Goal: Navigation & Orientation: Find specific page/section

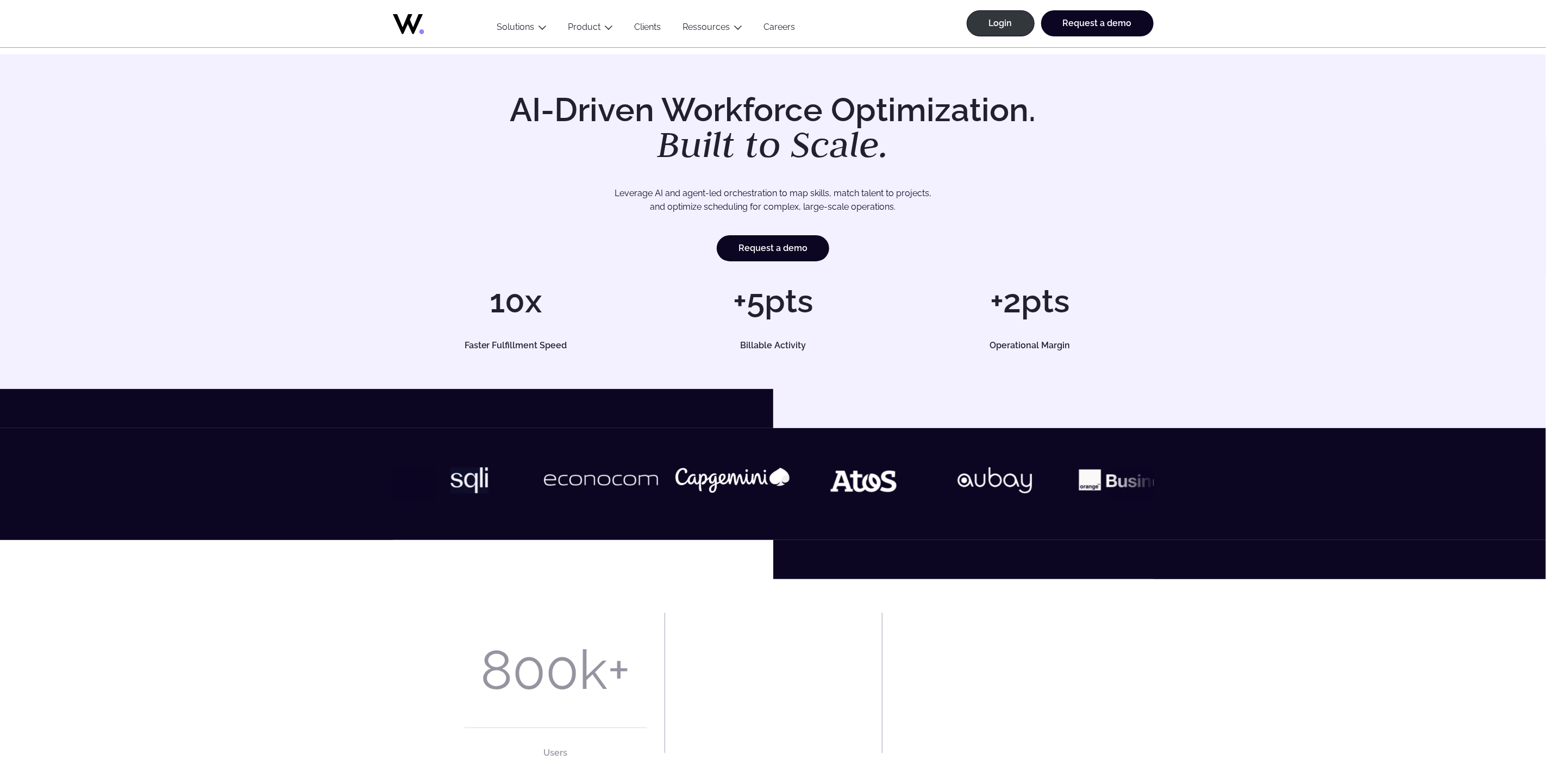
scroll to position [685, 0]
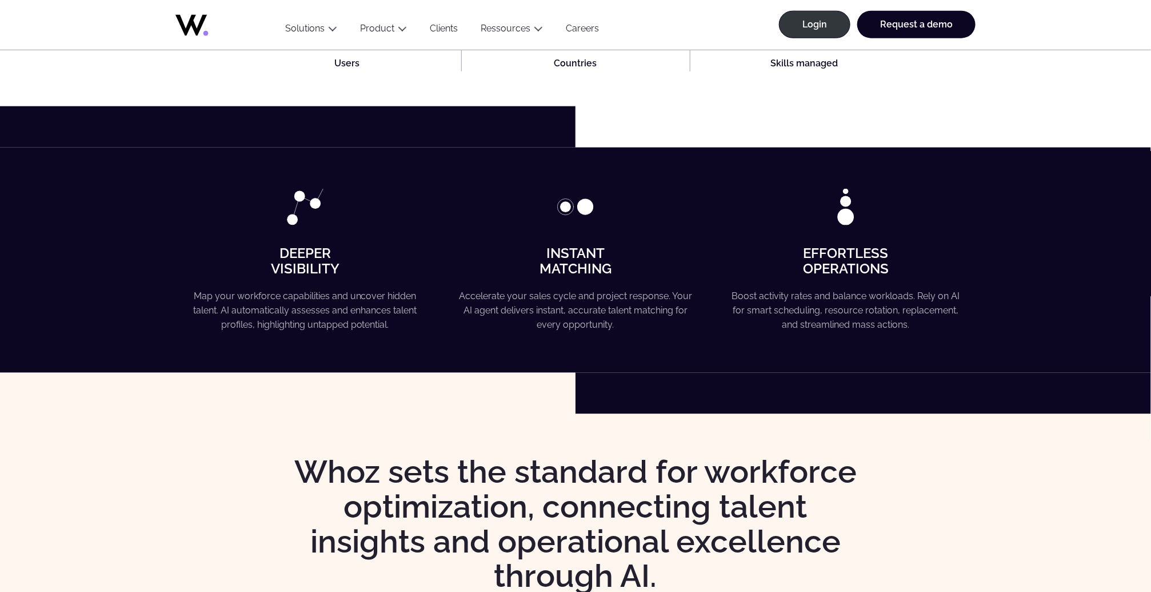
click at [582, 266] on strong "Instant Matching" at bounding box center [575, 260] width 72 height 31
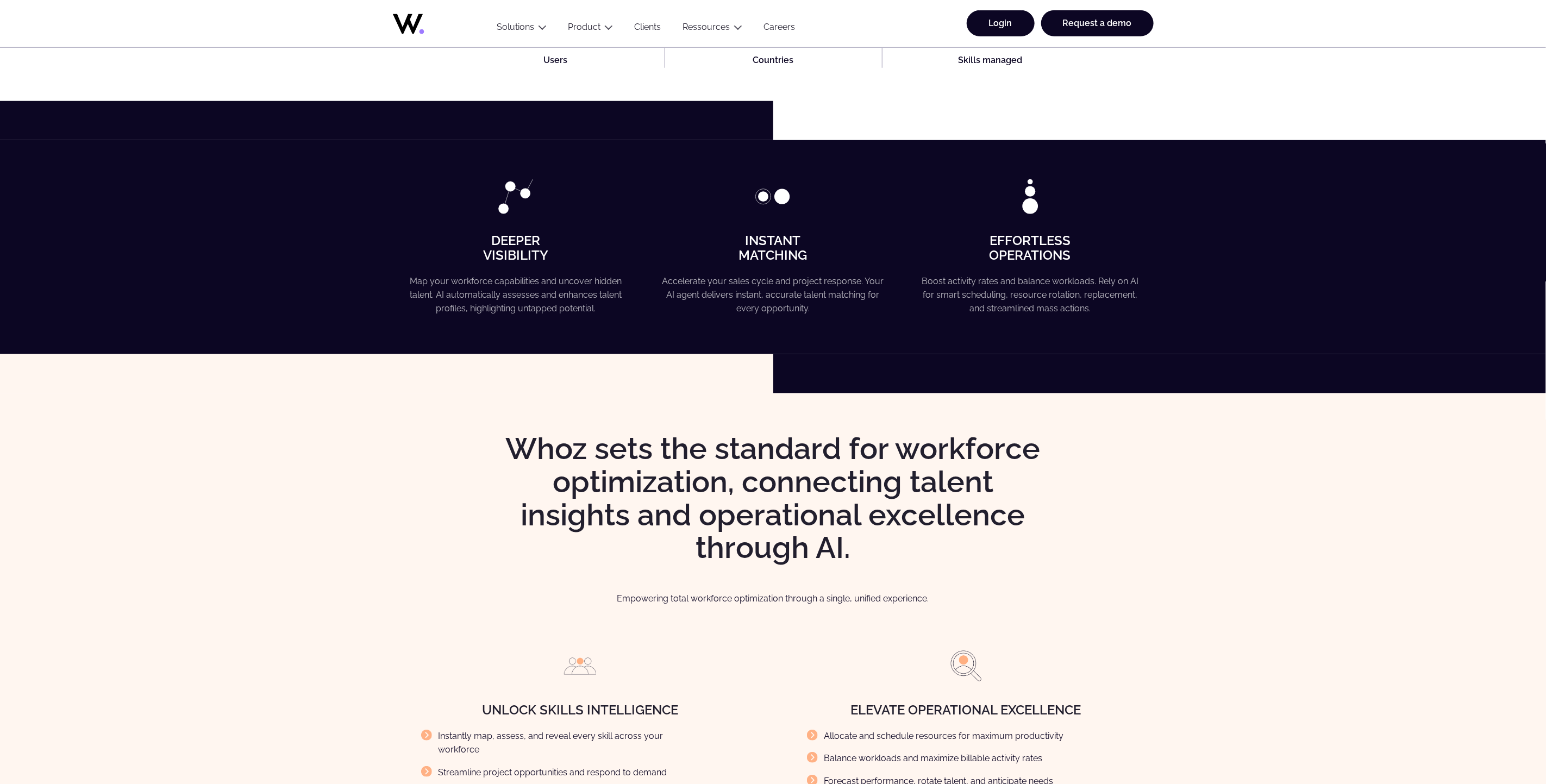
click at [977, 26] on link "Login" at bounding box center [1000, 23] width 68 height 26
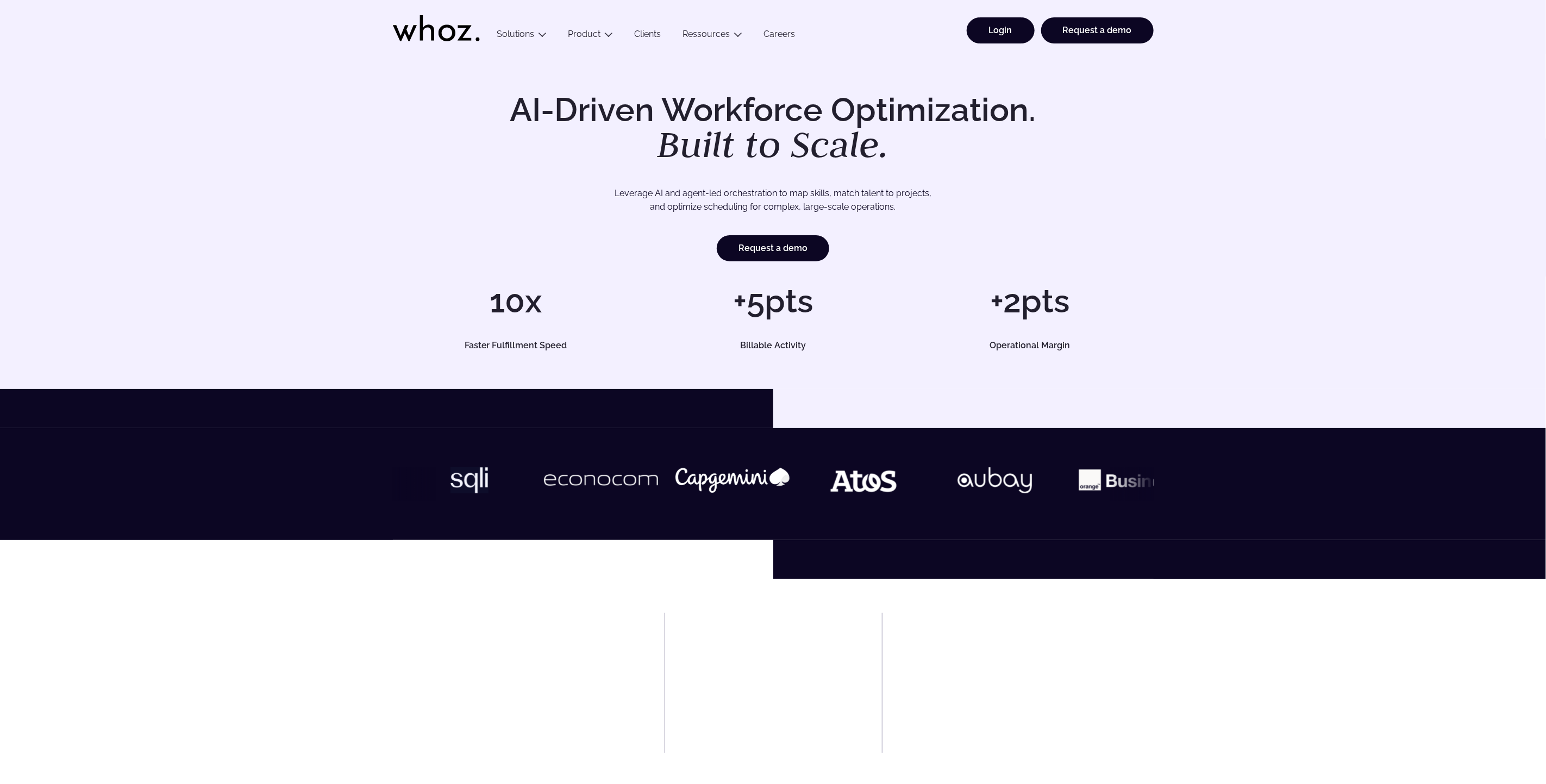
click at [992, 26] on link "Login" at bounding box center [1000, 29] width 68 height 26
